Goal: Connect with others: Connect with others

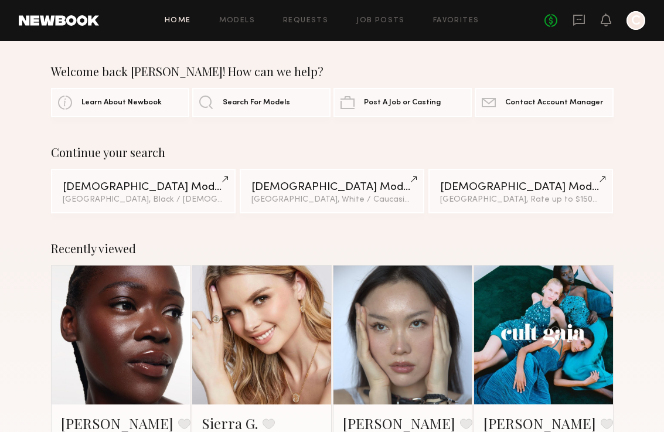
click at [586, 25] on div "No fees up to $5,000 C" at bounding box center [595, 20] width 101 height 19
click at [580, 19] on icon at bounding box center [579, 19] width 5 height 1
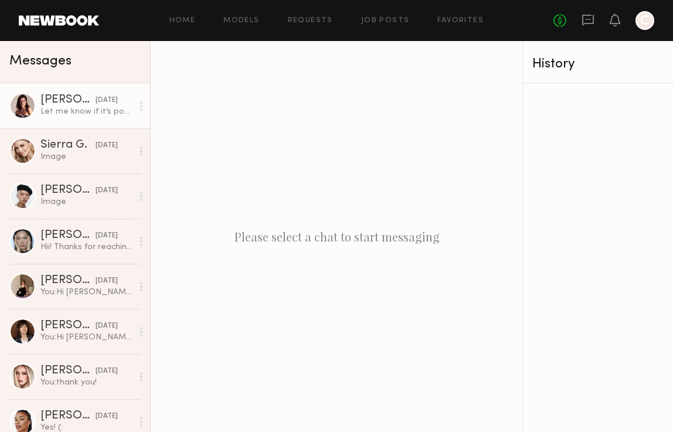
click at [105, 113] on div "Let me know if it’s possible, I would love to work together" at bounding box center [86, 111] width 92 height 11
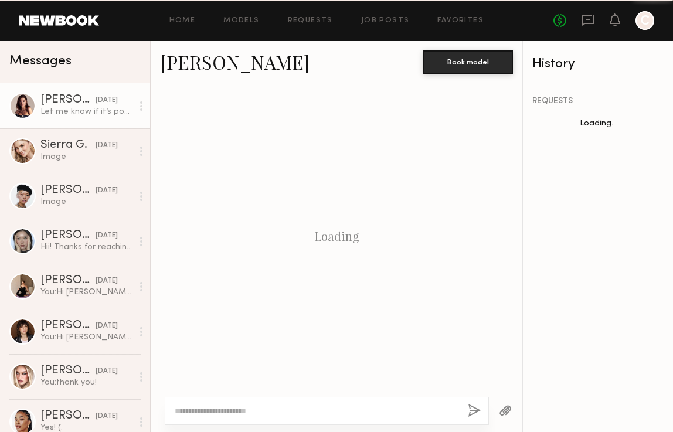
scroll to position [1341, 0]
